Goal: Task Accomplishment & Management: Manage account settings

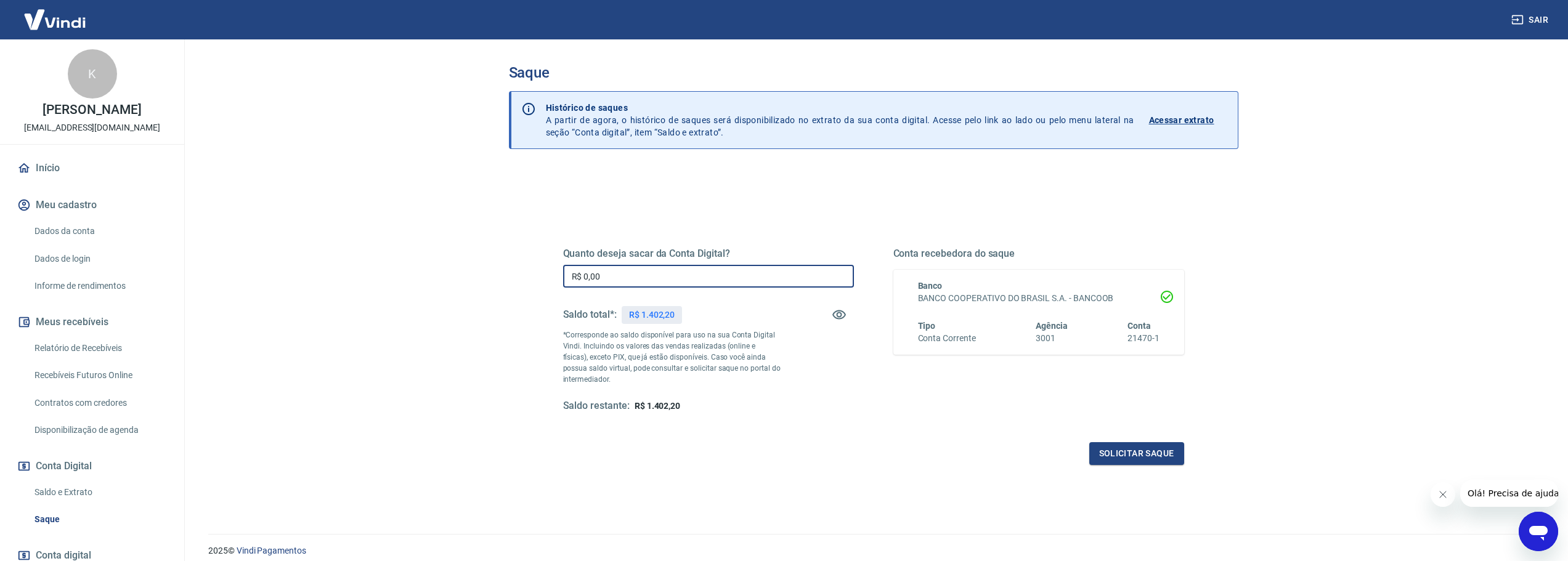
click at [708, 282] on input "R$ 0,00" at bounding box center [708, 276] width 291 height 23
type input "R$ 1.402,20"
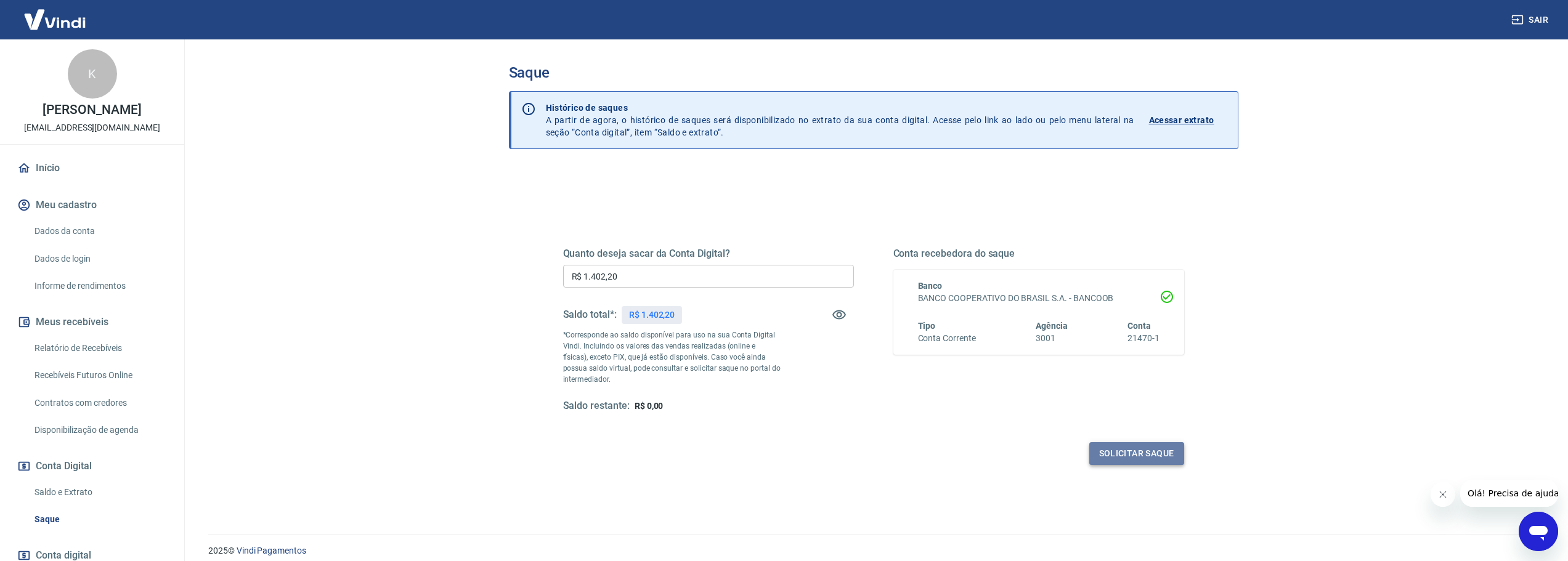
click at [1168, 454] on button "Solicitar saque" at bounding box center [1136, 454] width 95 height 23
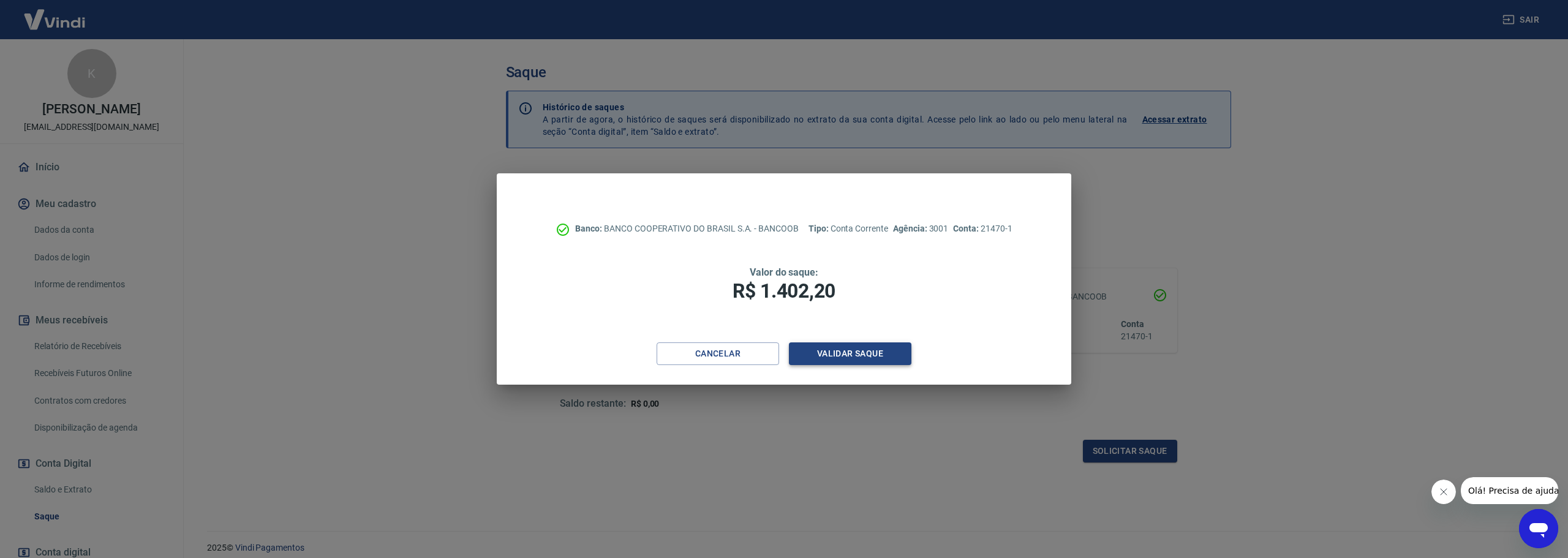
click at [869, 351] on button "Validar saque" at bounding box center [850, 354] width 123 height 23
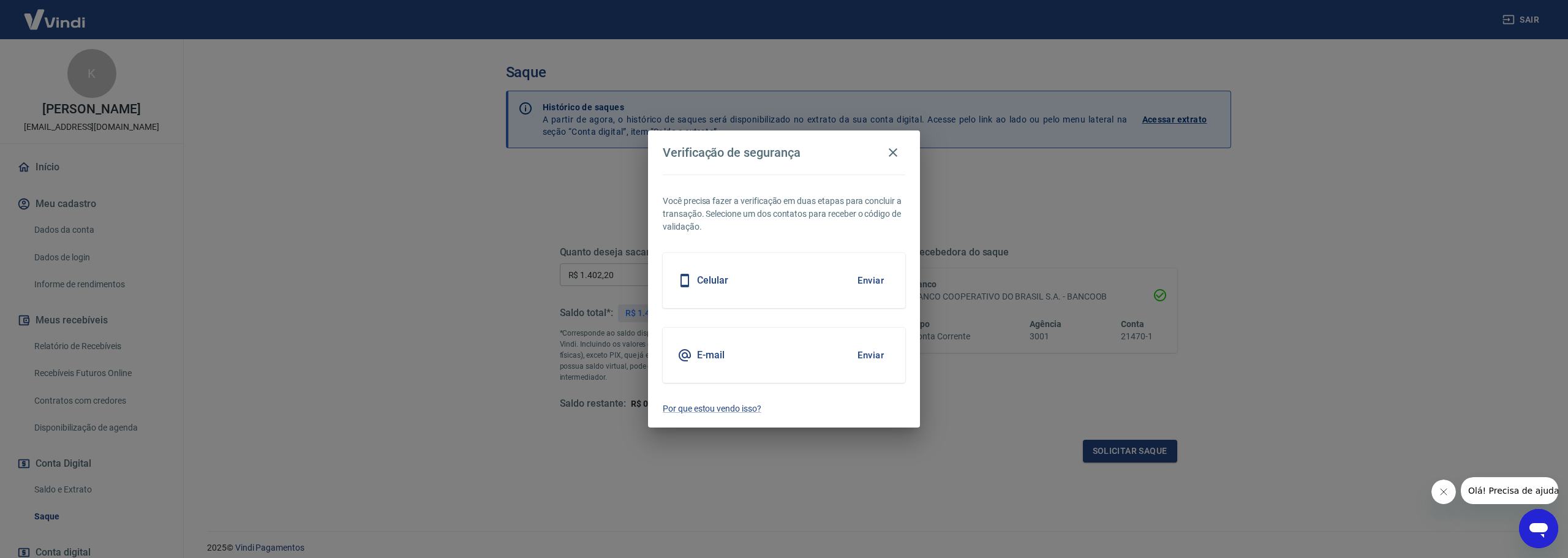
click at [868, 357] on button "Enviar" at bounding box center [871, 355] width 40 height 26
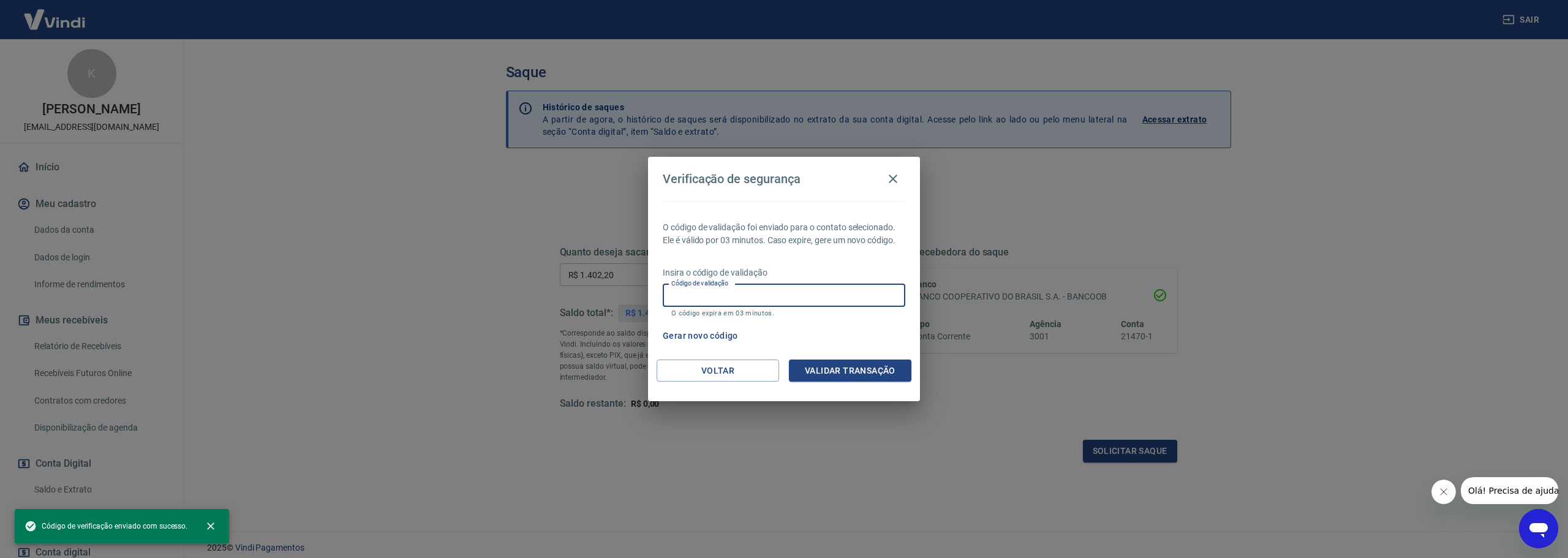
click at [860, 296] on input "Código de validação" at bounding box center [784, 295] width 243 height 23
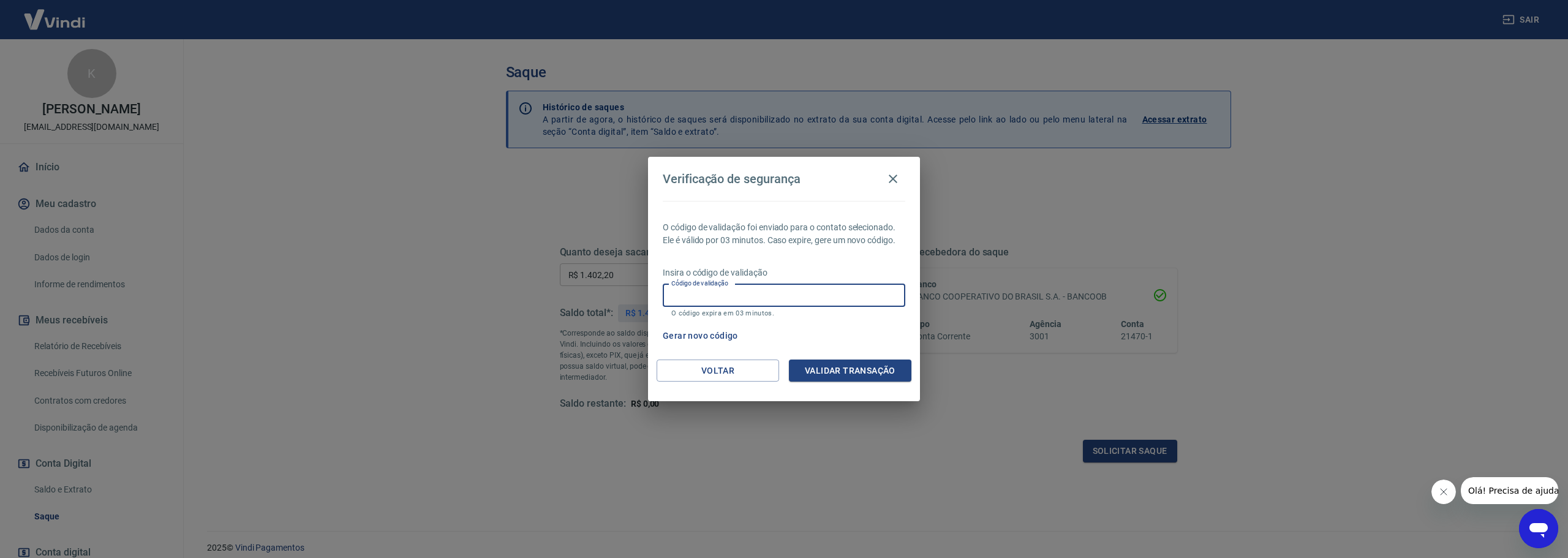
paste input "265088"
type input "265088"
click at [865, 366] on button "Validar transação" at bounding box center [850, 370] width 123 height 23
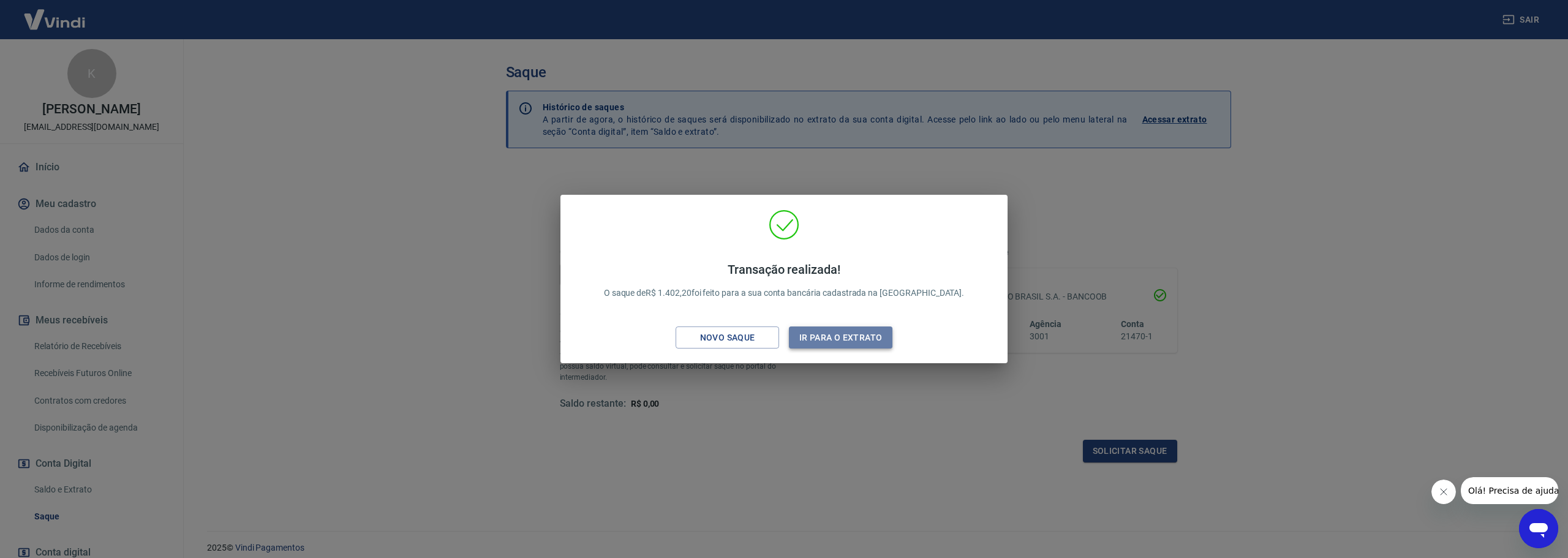
click at [836, 330] on button "Ir para o extrato" at bounding box center [841, 337] width 103 height 23
